Goal: Task Accomplishment & Management: Complete application form

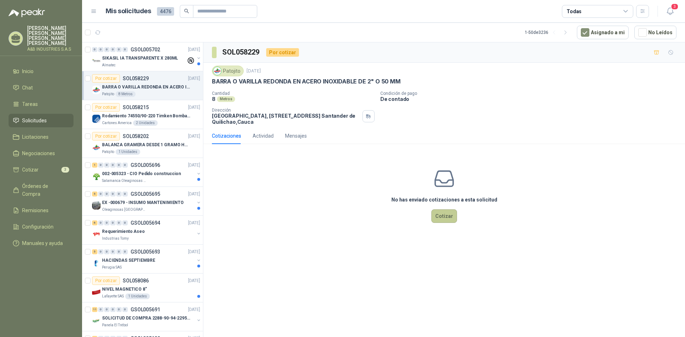
click at [440, 217] on button "Cotizar" at bounding box center [444, 216] width 26 height 14
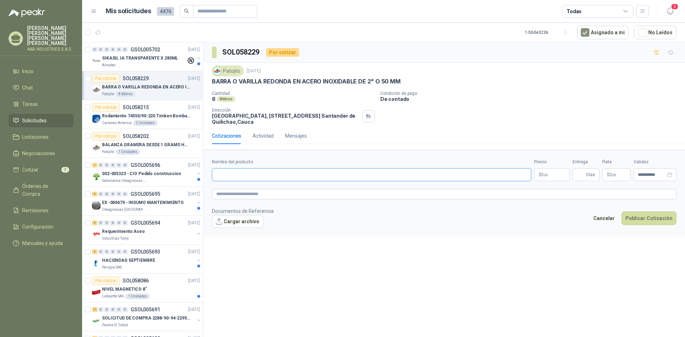
click at [291, 175] on input "Nombre del producto" at bounding box center [371, 174] width 319 height 13
click at [228, 222] on button "Cargar archivo" at bounding box center [237, 221] width 51 height 13
click at [244, 233] on link "COTIZACIÓN AYB -2886 .pdf" at bounding box center [248, 233] width 60 height 7
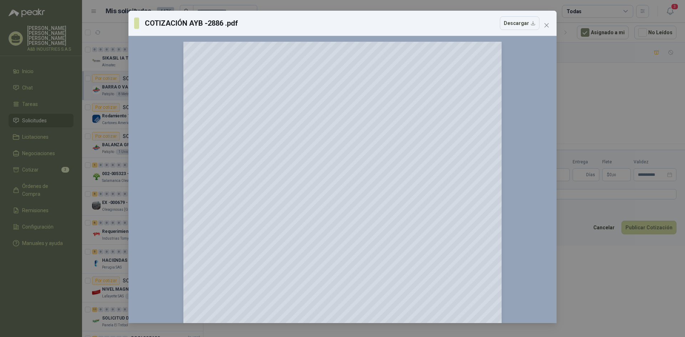
scroll to position [36, 0]
click at [545, 26] on icon "close" at bounding box center [546, 25] width 6 height 6
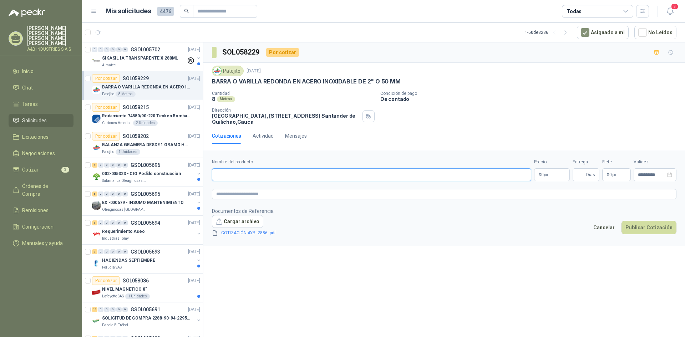
click at [272, 173] on input "Nombre del producto" at bounding box center [371, 174] width 319 height 13
type input "**********"
click at [265, 195] on textarea at bounding box center [444, 194] width 464 height 10
click at [548, 171] on p "$ 0 ,00" at bounding box center [552, 174] width 36 height 13
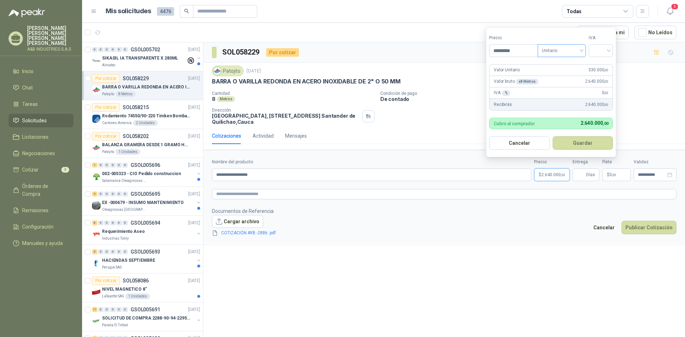
click at [572, 48] on span "Unitario" at bounding box center [562, 50] width 40 height 11
type input "*********"
click at [571, 66] on div "Unitario" at bounding box center [563, 65] width 37 height 8
click at [607, 47] on input "search" at bounding box center [601, 50] width 16 height 11
click at [600, 66] on div "19%" at bounding box center [602, 65] width 13 height 8
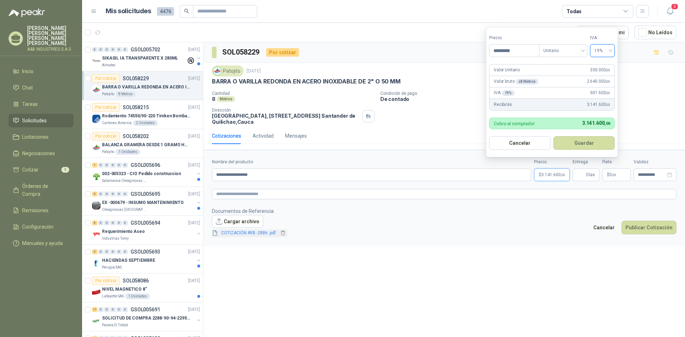
click at [264, 234] on link "COTIZACIÓN AYB -2886 .pdf" at bounding box center [248, 233] width 60 height 7
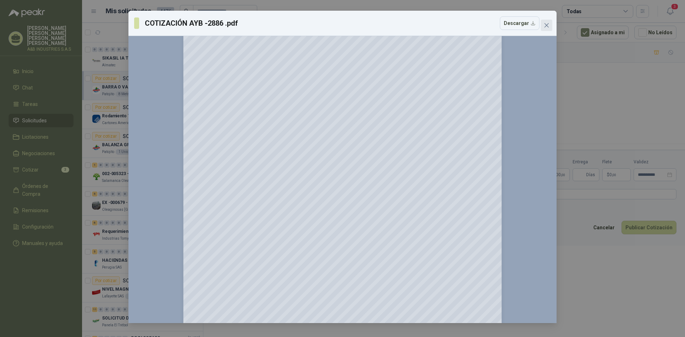
click at [545, 22] on button "Close" at bounding box center [546, 25] width 11 height 11
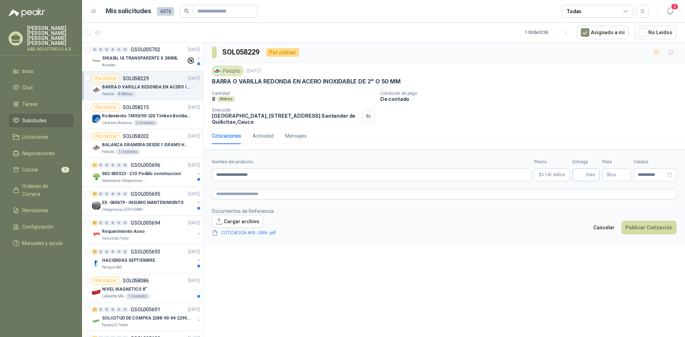
click at [589, 175] on span "Días" at bounding box center [590, 175] width 9 height 12
click at [589, 174] on span "Días" at bounding box center [590, 175] width 9 height 12
type input "*"
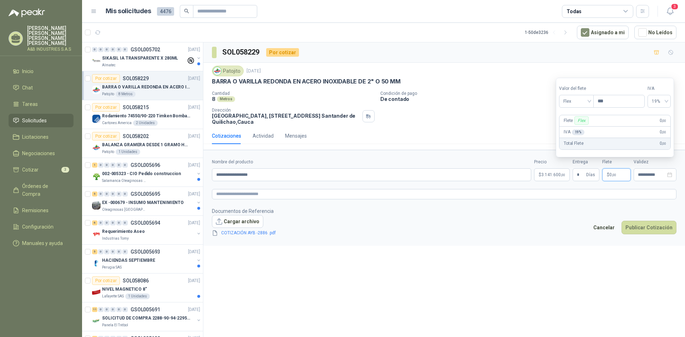
click at [612, 178] on p "$ 0 ,00" at bounding box center [616, 174] width 29 height 13
type input "*********"
click at [669, 173] on icon "close-circle" at bounding box center [669, 174] width 5 height 5
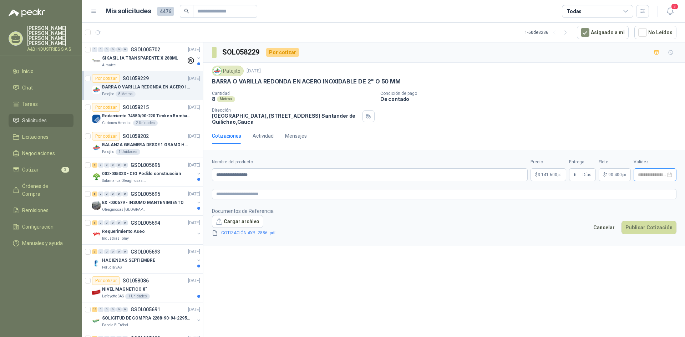
click at [668, 175] on div at bounding box center [655, 174] width 34 height 5
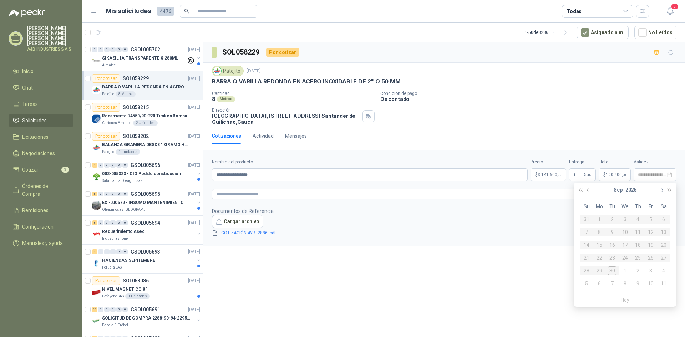
click at [663, 188] on button "button" at bounding box center [661, 190] width 8 height 14
click at [653, 232] on div "10" at bounding box center [650, 232] width 9 height 9
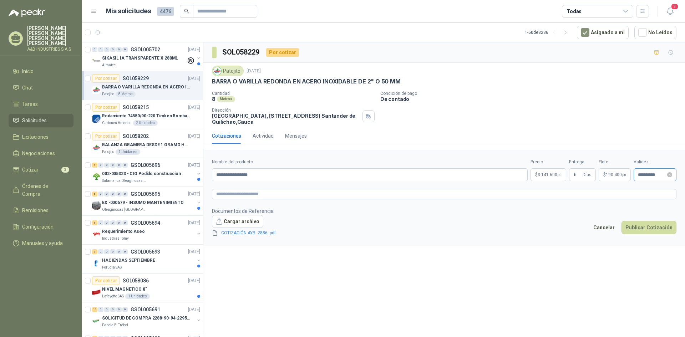
click at [669, 178] on div "**********" at bounding box center [654, 174] width 43 height 13
type input "**********"
click at [614, 232] on div "7" at bounding box center [612, 232] width 9 height 9
click at [257, 233] on link "COTIZACIÓN AYB -2886 .pdf" at bounding box center [248, 233] width 60 height 7
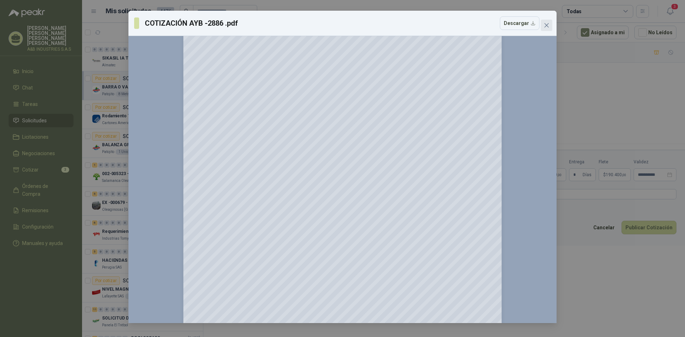
click at [548, 25] on icon "close" at bounding box center [546, 25] width 6 height 6
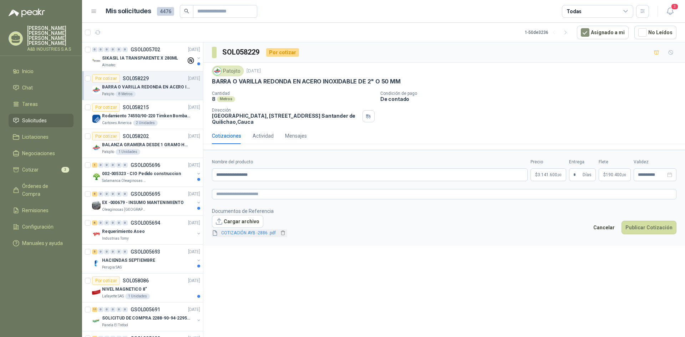
click at [253, 231] on link "COTIZACIÓN AYB -2886 .pdf" at bounding box center [248, 233] width 60 height 7
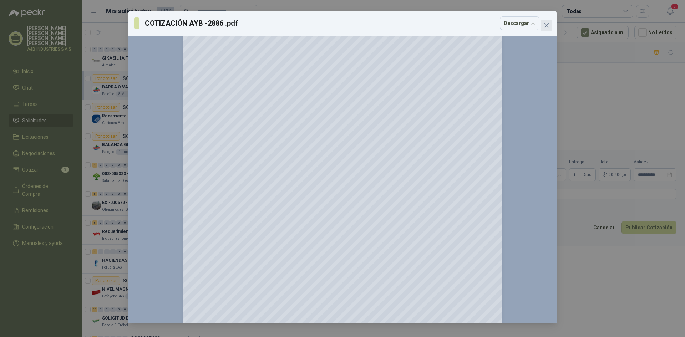
click at [543, 22] on button "Close" at bounding box center [546, 25] width 11 height 11
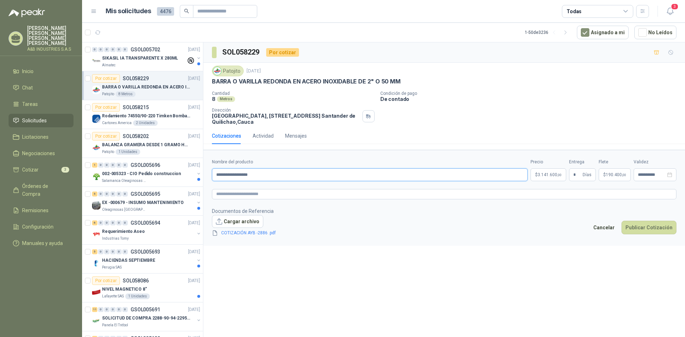
click at [284, 174] on input "**********" at bounding box center [370, 174] width 316 height 13
click at [642, 228] on button "Publicar Cotización" at bounding box center [648, 228] width 55 height 14
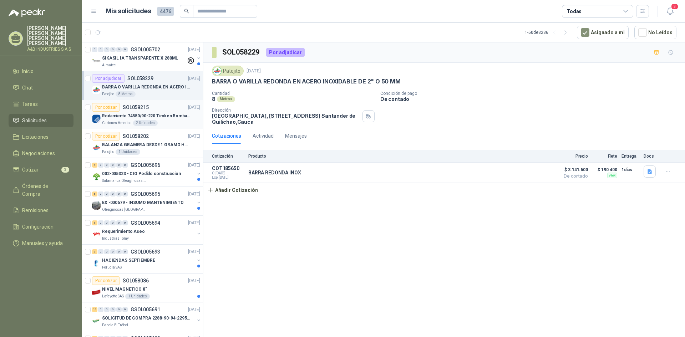
click at [125, 118] on p "Rodamiento 74550/90-220 Timken BombaVG40" at bounding box center [146, 116] width 89 height 7
